Goal: Task Accomplishment & Management: Complete application form

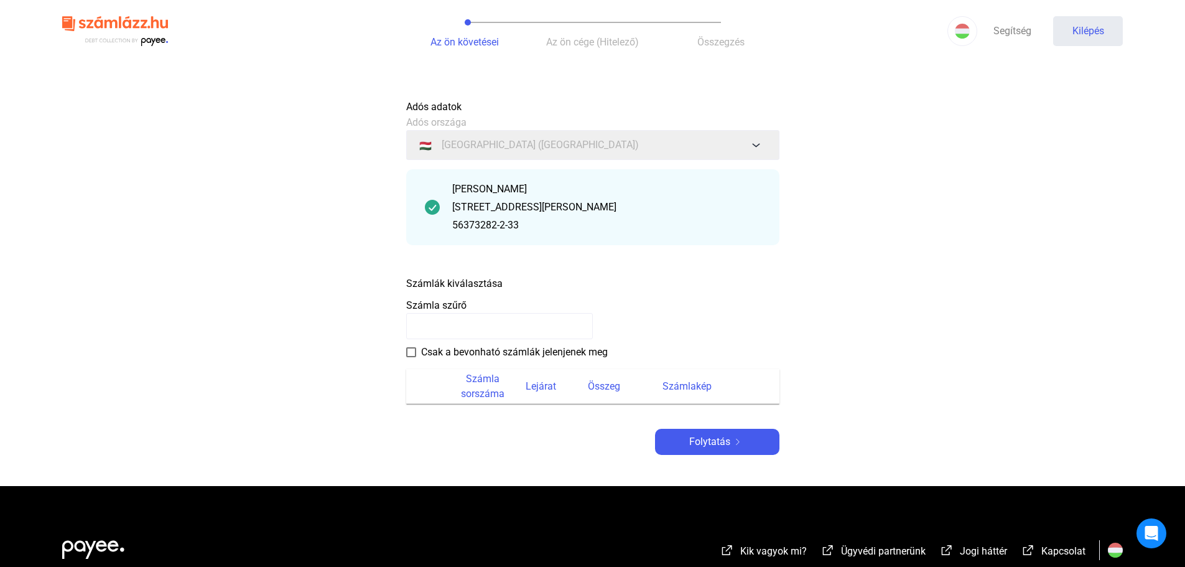
click at [487, 289] on font "Számlák kiválasztása" at bounding box center [454, 284] width 96 height 12
click at [489, 283] on font "Számlák kiválasztása" at bounding box center [454, 284] width 96 height 12
click at [452, 306] on font "Számla szűrő" at bounding box center [436, 305] width 60 height 12
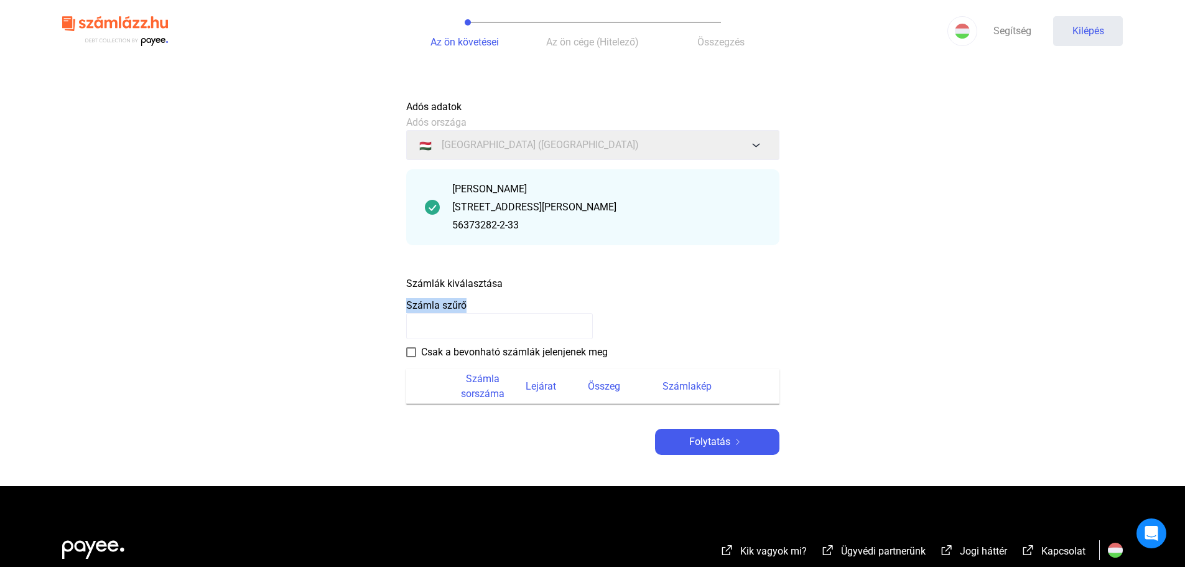
click at [452, 306] on font "Számla szűrő" at bounding box center [436, 305] width 60 height 12
click at [653, 335] on payee-form-field "Számla szűrő" at bounding box center [592, 318] width 373 height 41
click at [657, 322] on payee-form-field "Számla szűrő" at bounding box center [592, 318] width 373 height 41
